Goal: Task Accomplishment & Management: Manage account settings

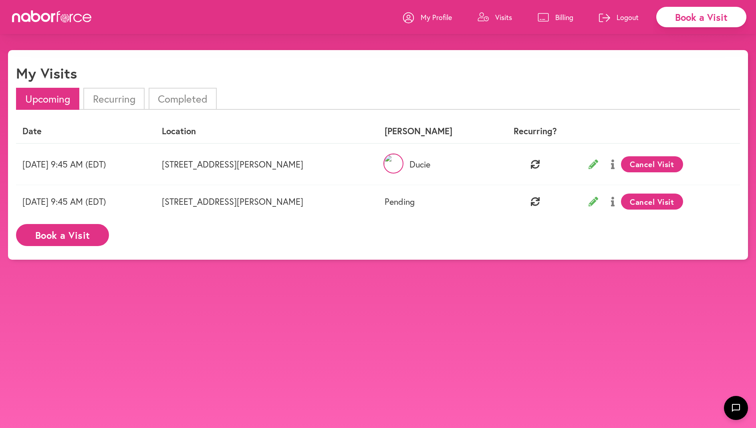
click at [641, 162] on button "Cancel Visit" at bounding box center [652, 164] width 62 height 16
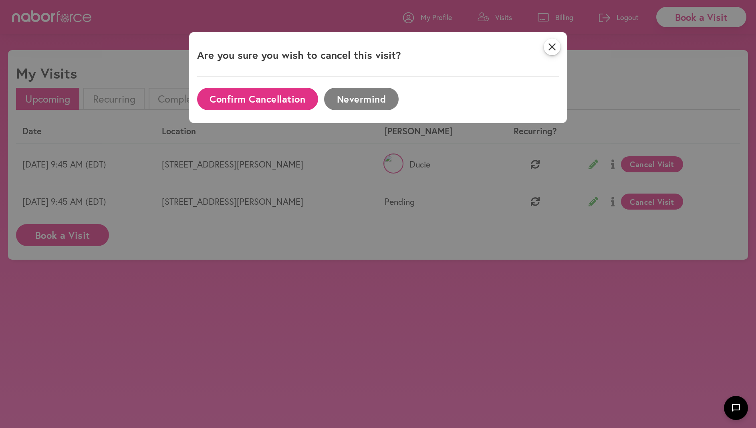
click at [295, 104] on button "Confirm Cancellation" at bounding box center [257, 99] width 121 height 22
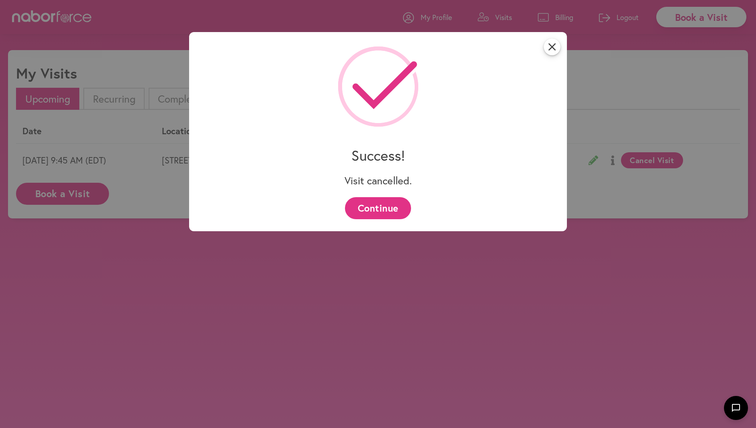
drag, startPoint x: 388, startPoint y: 204, endPoint x: 539, endPoint y: 188, distance: 151.6
click at [388, 204] on button "Continue" at bounding box center [378, 208] width 66 height 22
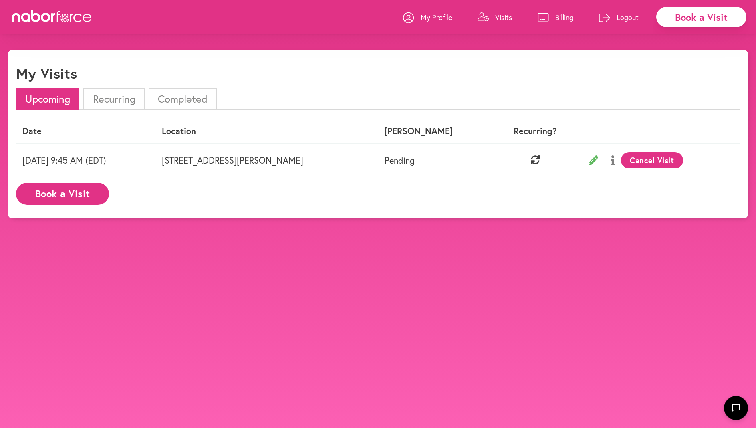
click at [638, 163] on button "Cancel Visit" at bounding box center [652, 160] width 62 height 16
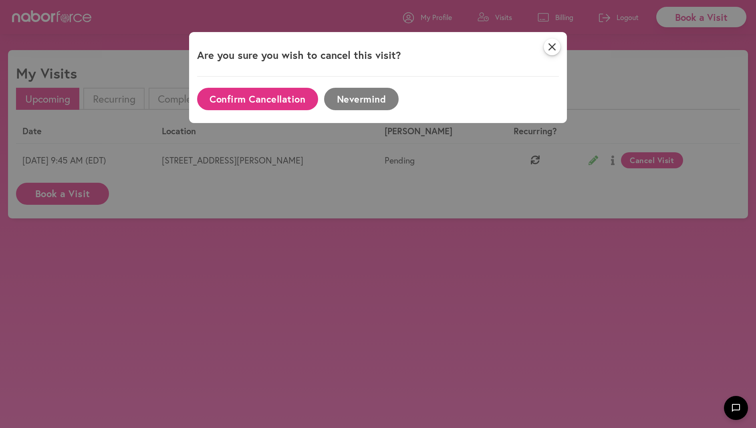
click at [299, 99] on button "Confirm Cancellation" at bounding box center [257, 99] width 121 height 22
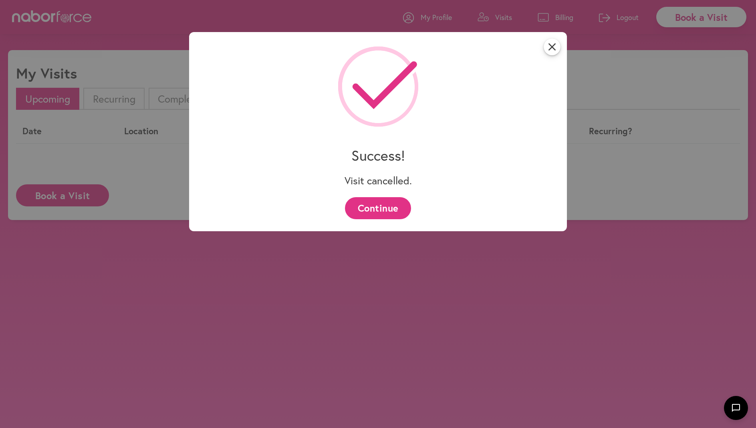
click at [392, 210] on button "Continue" at bounding box center [378, 208] width 66 height 22
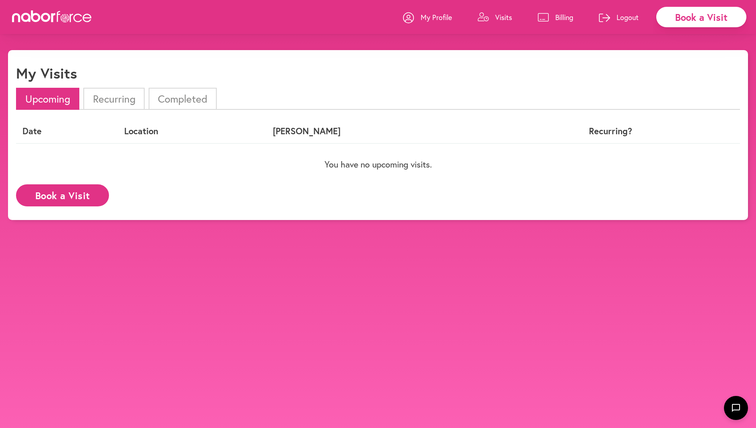
click at [120, 106] on li "Recurring" at bounding box center [113, 99] width 61 height 22
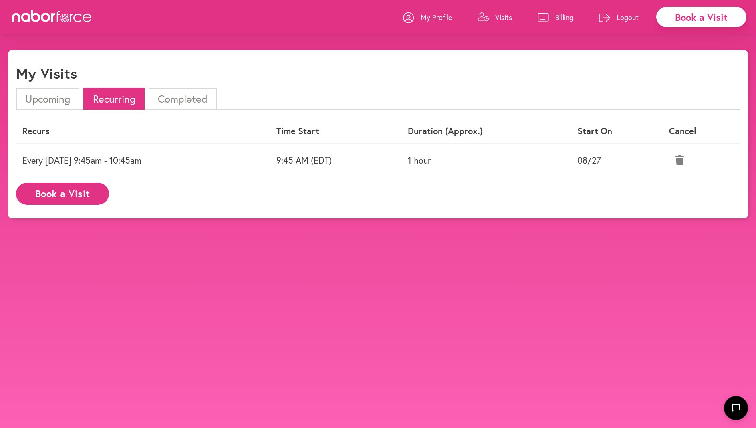
click at [684, 162] on icon at bounding box center [680, 160] width 8 height 10
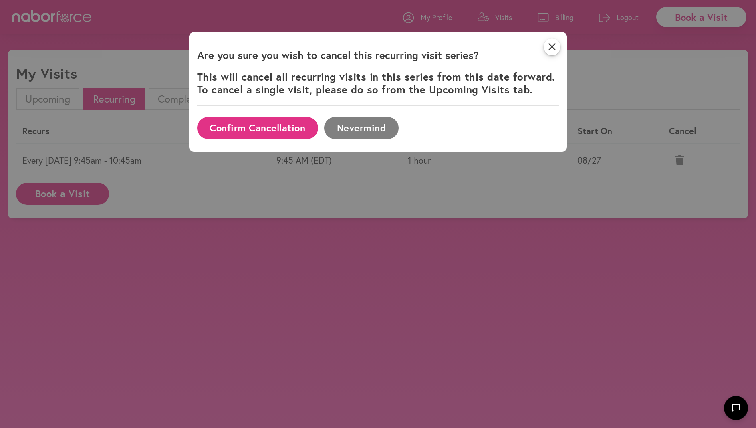
click at [267, 127] on button "Confirm Cancellation" at bounding box center [257, 128] width 121 height 22
click at [556, 46] on icon "close" at bounding box center [552, 46] width 17 height 17
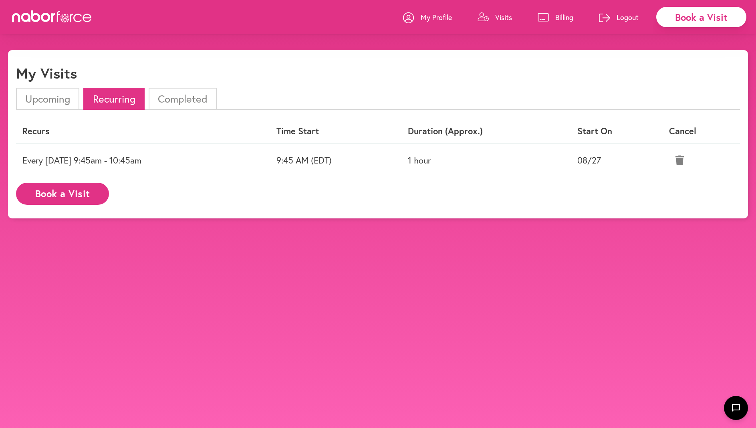
click at [684, 158] on icon at bounding box center [680, 160] width 8 height 10
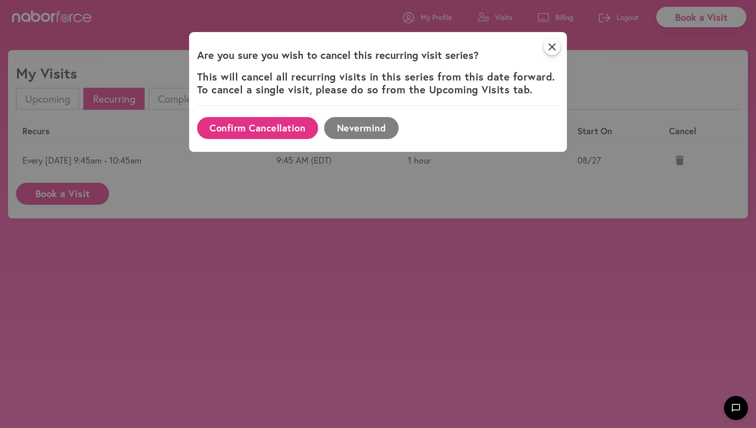
drag, startPoint x: 252, startPoint y: 125, endPoint x: 258, endPoint y: 129, distance: 7.6
click at [252, 125] on button "Confirm Cancellation" at bounding box center [257, 128] width 121 height 22
click at [551, 45] on icon "close" at bounding box center [552, 46] width 17 height 17
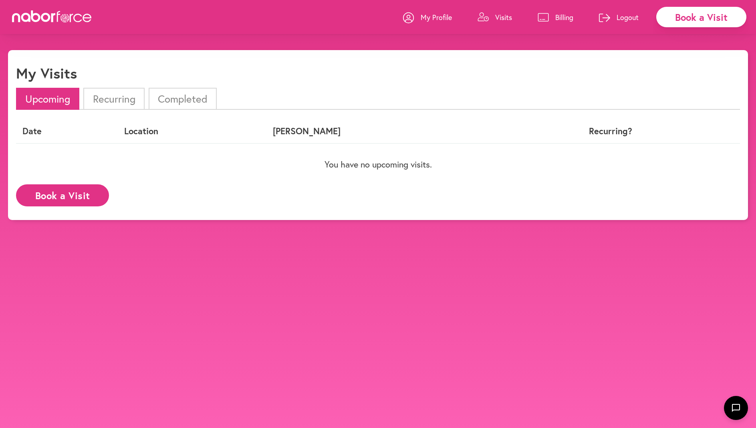
click at [136, 98] on li "Recurring" at bounding box center [113, 99] width 61 height 22
